Goal: Information Seeking & Learning: Learn about a topic

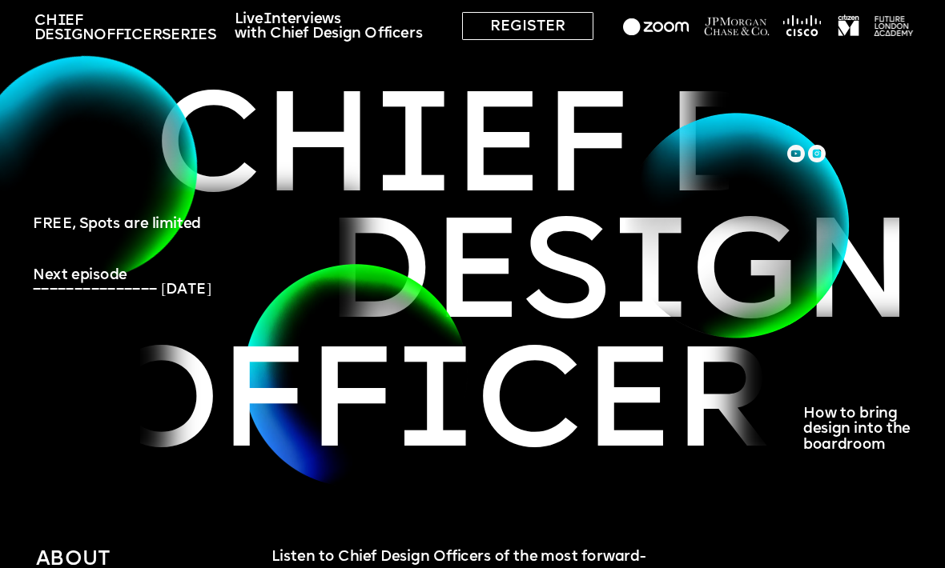
scroll to position [46, 0]
